Goal: Task Accomplishment & Management: Manage account settings

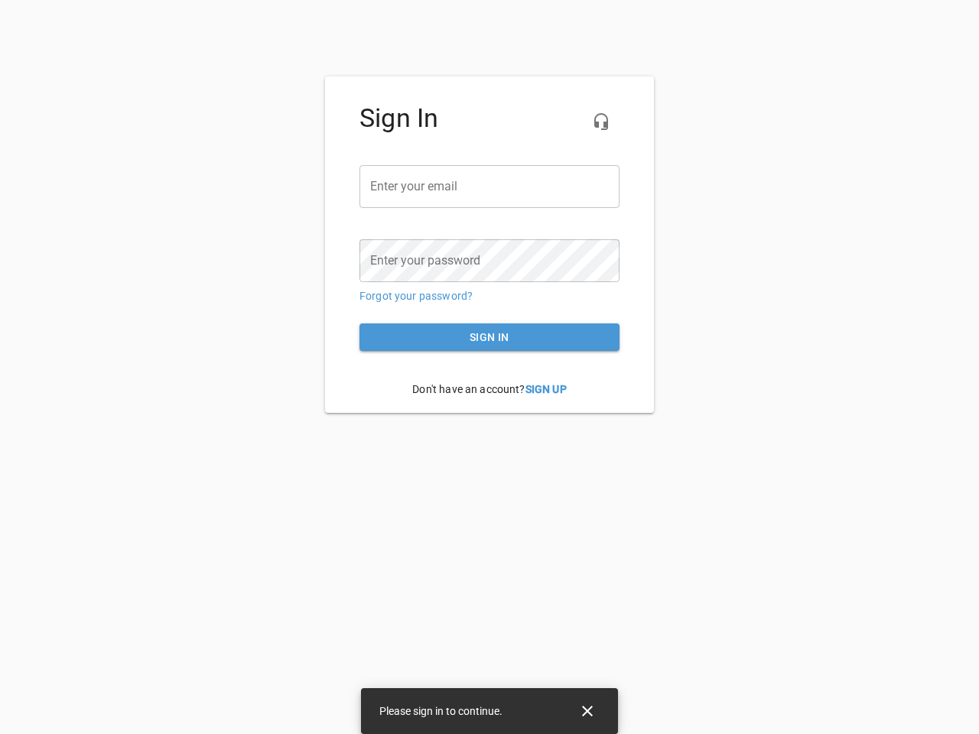
click at [601, 122] on icon "button" at bounding box center [601, 121] width 18 height 18
click at [489, 187] on input "email" at bounding box center [489, 186] width 260 height 43
click at [587, 711] on icon "Close" at bounding box center [587, 711] width 11 height 11
